Goal: Obtain resource: Obtain resource

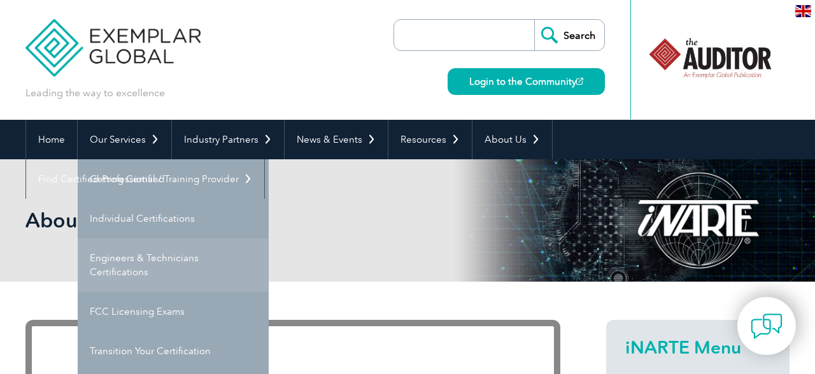
click at [159, 255] on link "Engineers & Technicians Certifications" at bounding box center [173, 264] width 191 height 53
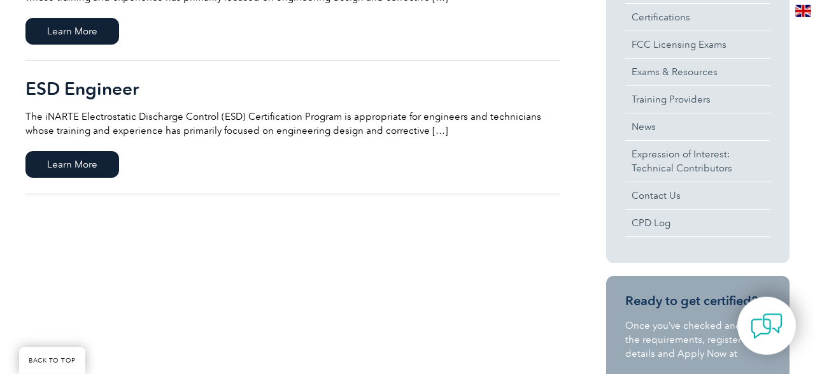
scroll to position [397, 0]
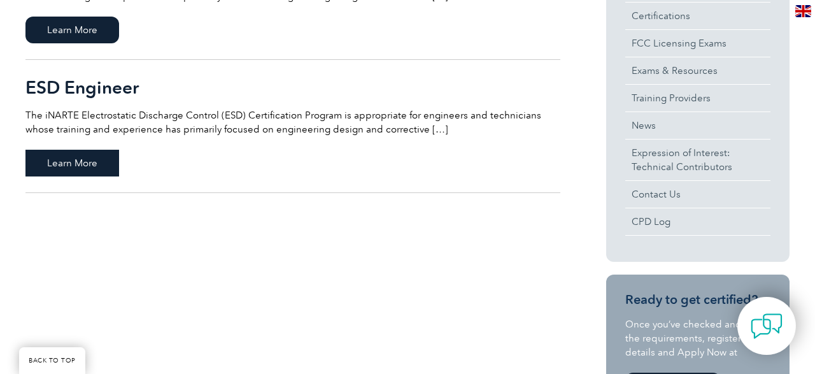
click at [101, 160] on span "Learn More" at bounding box center [72, 163] width 94 height 27
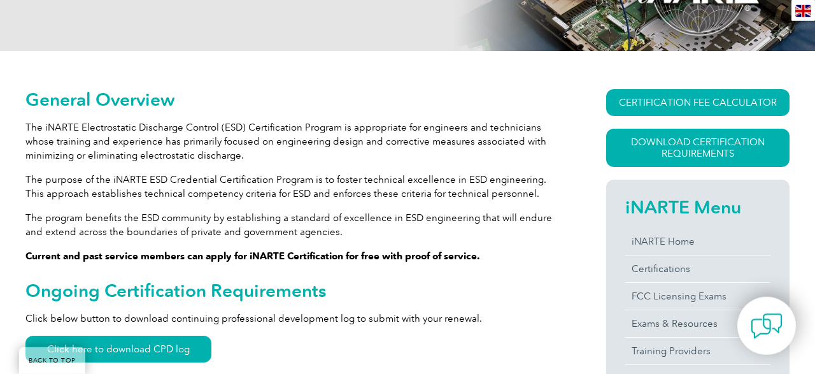
scroll to position [234, 0]
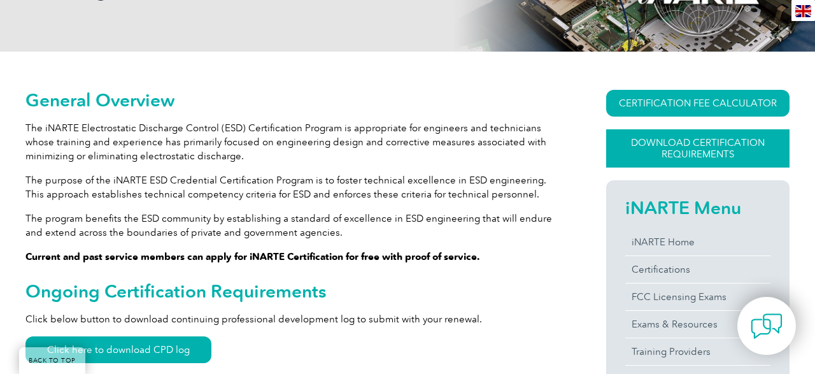
click at [675, 143] on link "Download Certification Requirements" at bounding box center [697, 148] width 183 height 38
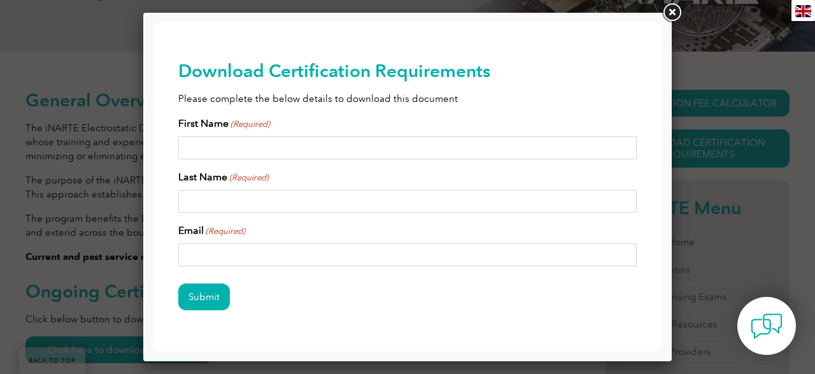
scroll to position [0, 0]
click at [251, 146] on input "First Name (Required)" at bounding box center [407, 147] width 458 height 23
type input "G n"
click at [262, 204] on input "Last Name (Required)" at bounding box center [407, 201] width 458 height 23
type input "v"
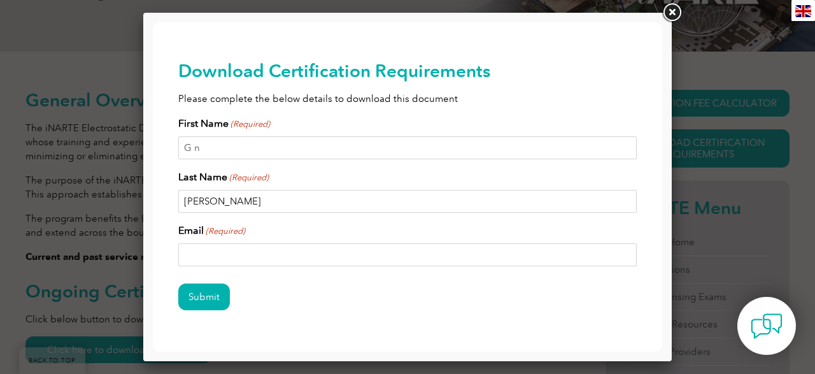
type input "Vijayakumar"
click at [216, 250] on input "Email (Required)" at bounding box center [407, 254] width 458 height 23
type input "gnvkumar.weamg@gmail.com"
click at [209, 299] on input "Submit" at bounding box center [204, 296] width 52 height 27
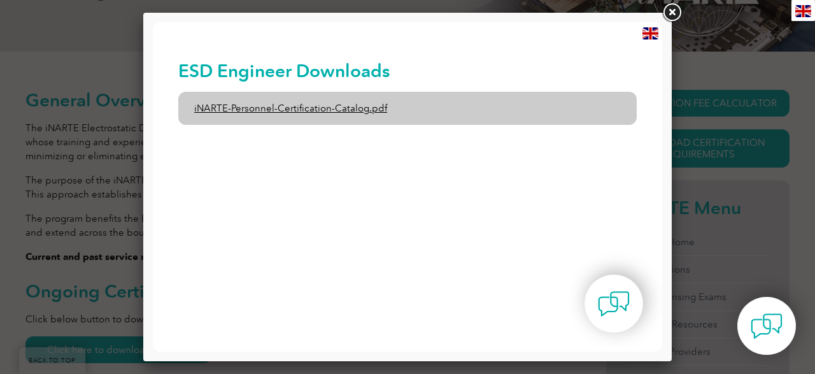
click at [318, 108] on link "iNARTE-Personnel-Certification-Catalog.pdf" at bounding box center [407, 108] width 458 height 33
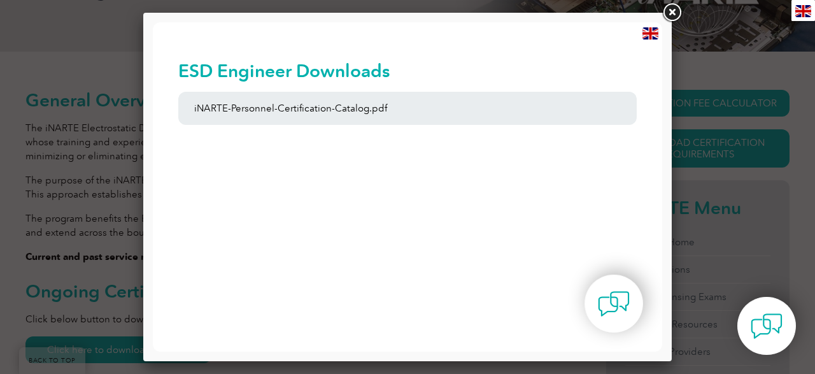
click at [670, 11] on link at bounding box center [671, 12] width 23 height 23
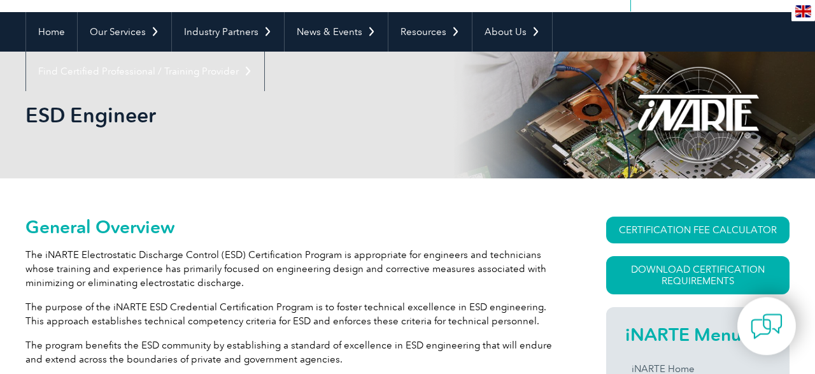
scroll to position [102, 0]
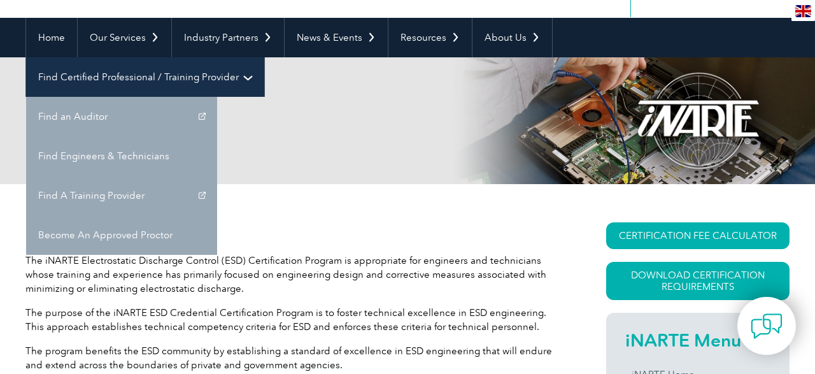
click at [264, 57] on link "Find Certified Professional / Training Provider" at bounding box center [145, 76] width 238 height 39
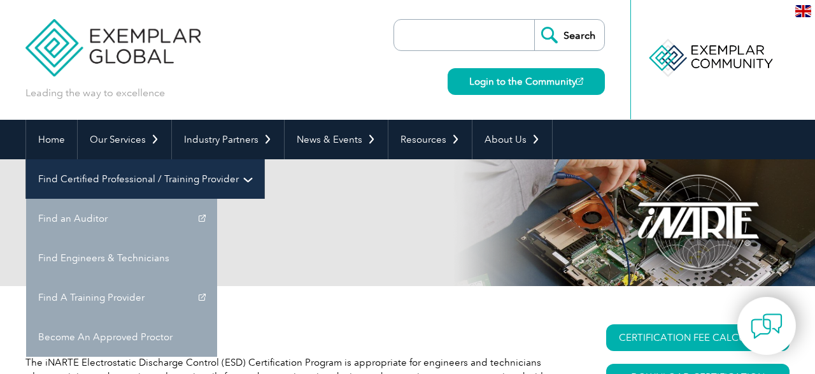
click at [264, 159] on link "Find Certified Professional / Training Provider" at bounding box center [145, 178] width 238 height 39
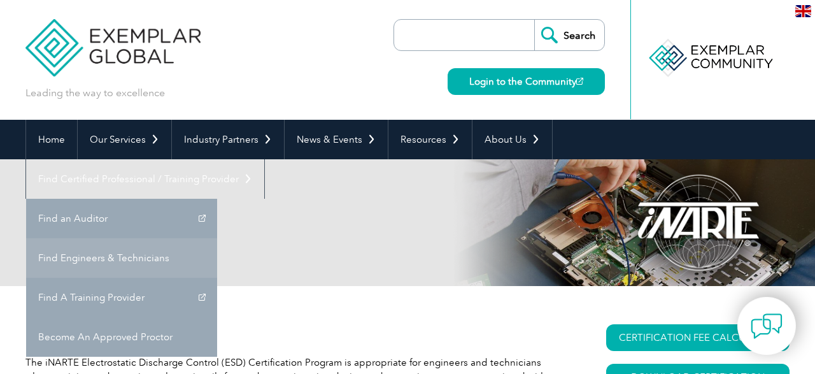
click at [217, 238] on link "Find Engineers & Technicians" at bounding box center [121, 257] width 191 height 39
